Goal: Transaction & Acquisition: Obtain resource

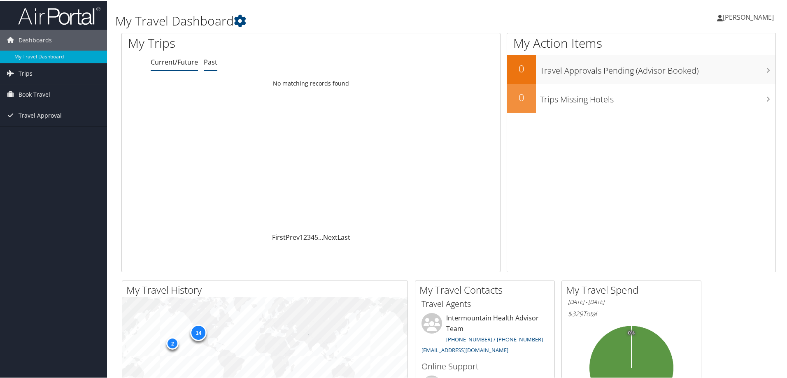
click at [208, 60] on link "Past" at bounding box center [211, 61] width 14 height 9
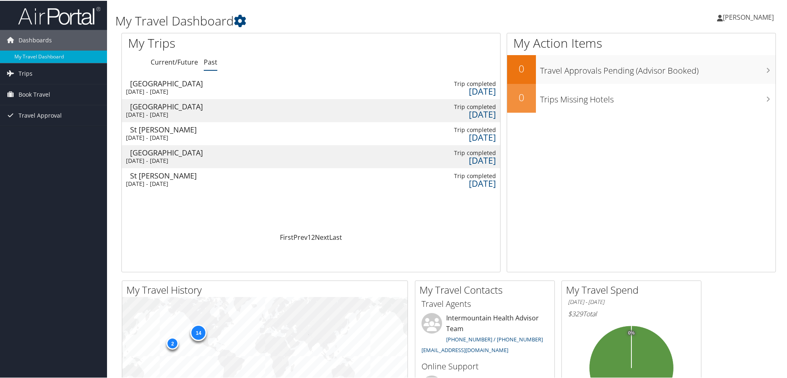
click at [146, 84] on div "[GEOGRAPHIC_DATA]" at bounding box center [174, 82] width 88 height 7
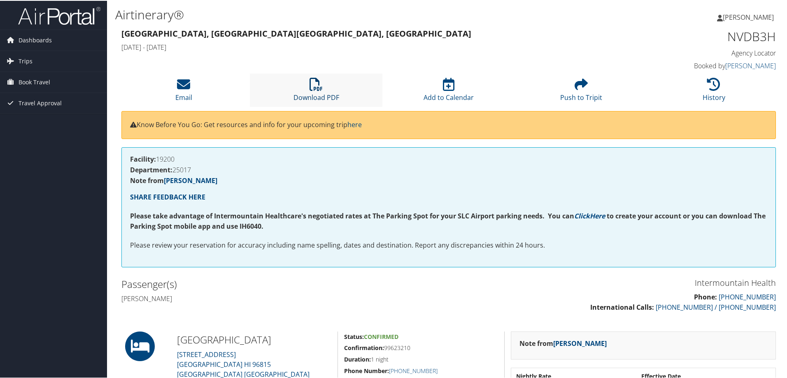
click at [313, 89] on icon at bounding box center [315, 83] width 13 height 13
click at [314, 82] on icon at bounding box center [315, 83] width 13 height 13
click at [313, 94] on link "Download PDF" at bounding box center [316, 91] width 46 height 20
click at [313, 83] on icon at bounding box center [315, 83] width 13 height 13
click at [179, 82] on icon at bounding box center [183, 83] width 13 height 13
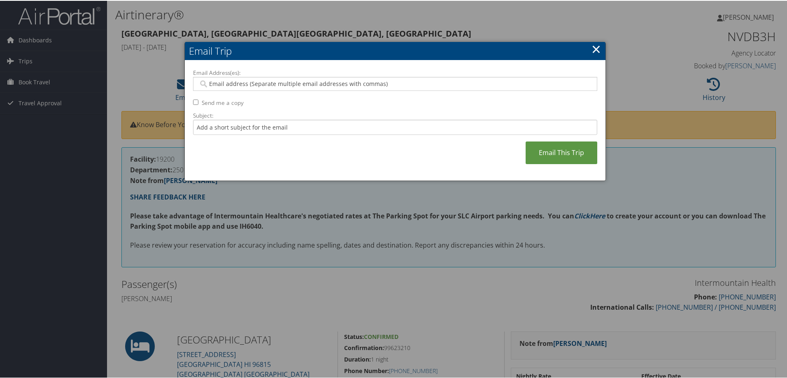
click at [218, 86] on input "Email Address(es):" at bounding box center [394, 83] width 393 height 8
type input "phil.bingham@imail.org"
click at [222, 131] on input "Subject:" at bounding box center [395, 126] width 404 height 15
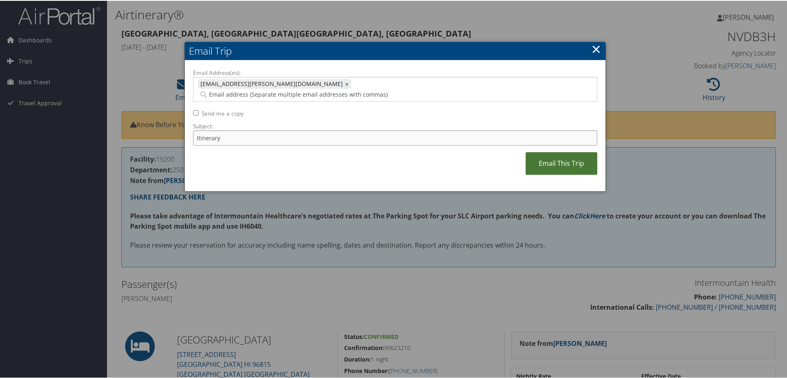
type input "Itinerary"
click at [560, 153] on link "Email This Trip" at bounding box center [561, 162] width 72 height 23
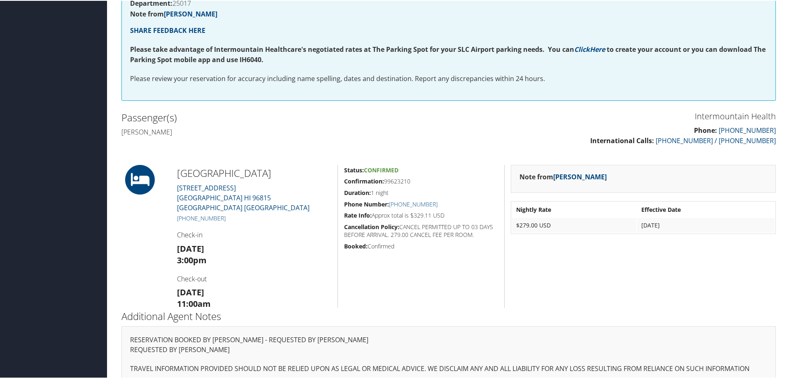
scroll to position [179, 0]
